Goal: Task Accomplishment & Management: Manage account settings

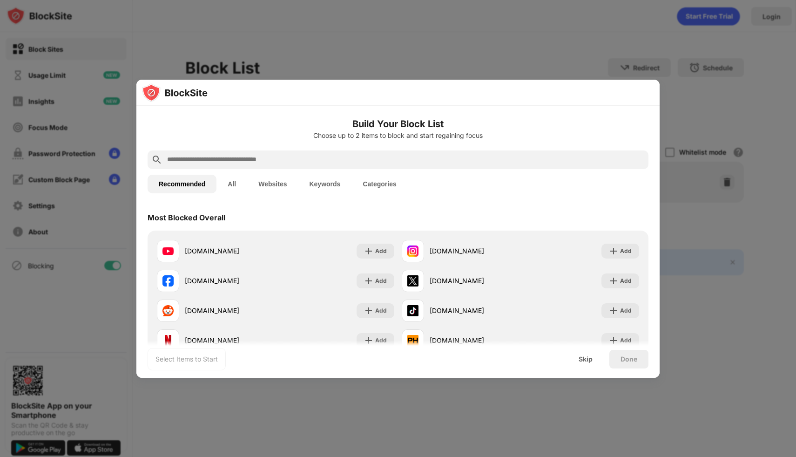
click at [473, 154] on input "text" at bounding box center [405, 159] width 479 height 11
click at [468, 160] on input "text" at bounding box center [405, 159] width 479 height 11
click at [381, 184] on button "Categories" at bounding box center [379, 184] width 56 height 19
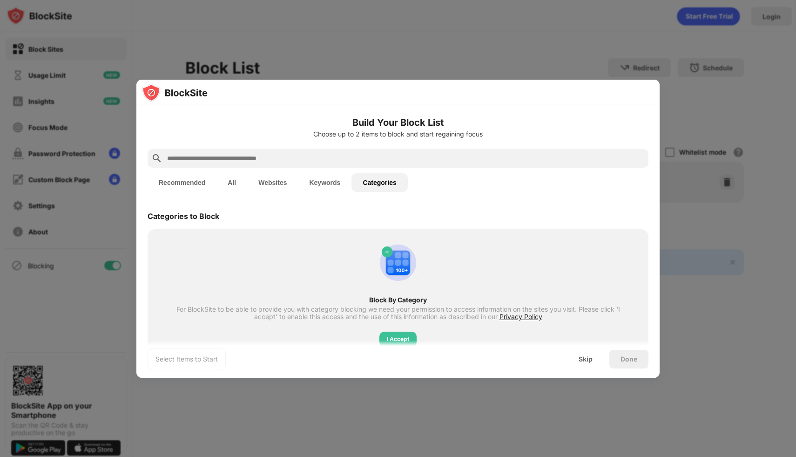
scroll to position [28, 0]
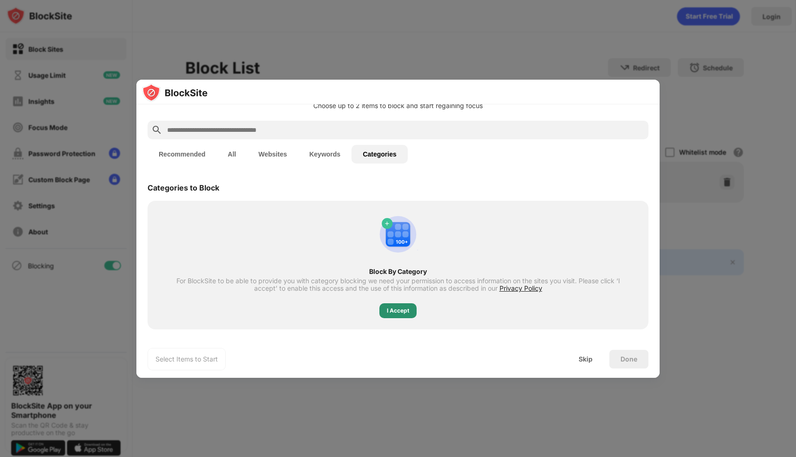
click at [405, 314] on div "I Accept" at bounding box center [398, 310] width 22 height 9
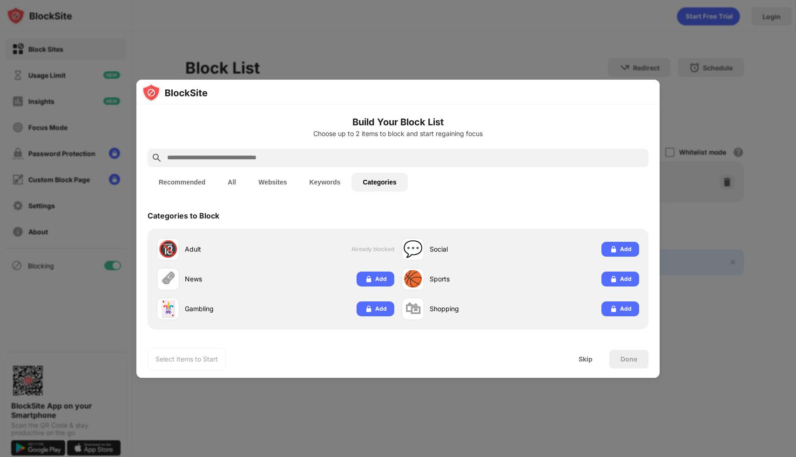
scroll to position [0, 0]
click at [369, 277] on img at bounding box center [368, 278] width 9 height 9
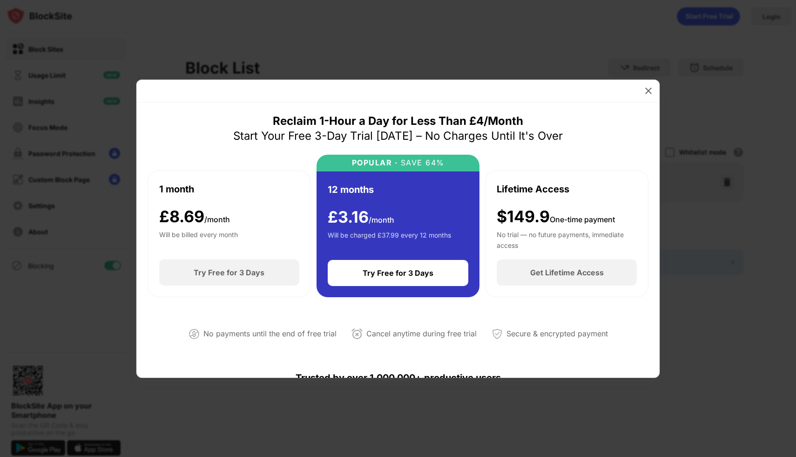
click at [649, 87] on img at bounding box center [648, 90] width 9 height 9
